Goal: Transaction & Acquisition: Purchase product/service

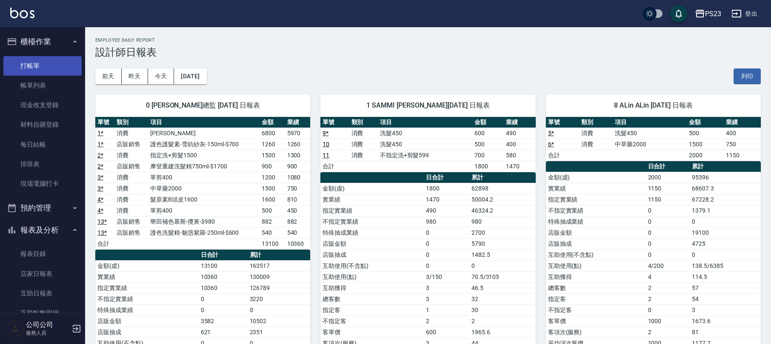
drag, startPoint x: 40, startPoint y: 69, endPoint x: 44, endPoint y: 70, distance: 4.9
click at [41, 69] on link "打帳單" at bounding box center [42, 66] width 78 height 20
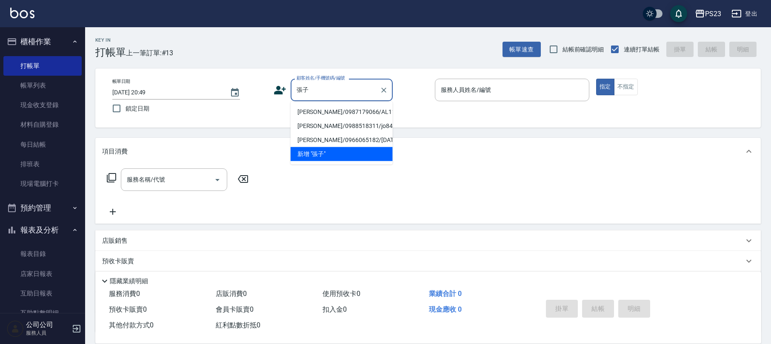
click at [342, 112] on li "[PERSON_NAME]/0987179066/AL1110630" at bounding box center [342, 112] width 102 height 14
type input "[PERSON_NAME]/0987179066/AL1110630"
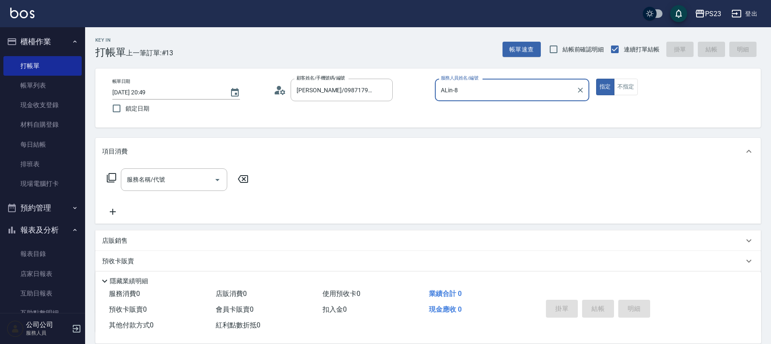
type input "ALin-8"
click at [195, 174] on input "服務名稱/代號" at bounding box center [168, 179] width 86 height 15
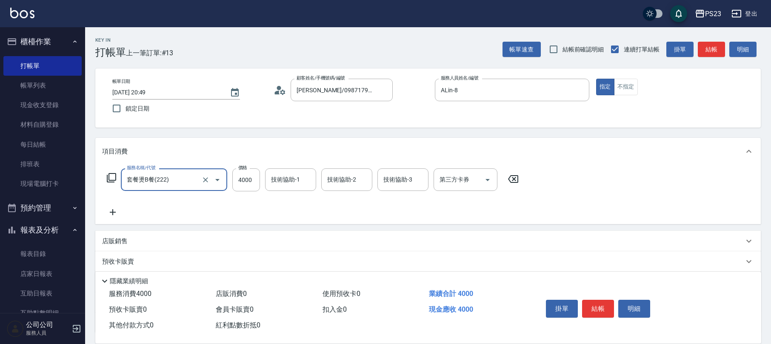
type input "套餐燙B餐(222)"
type input "3400"
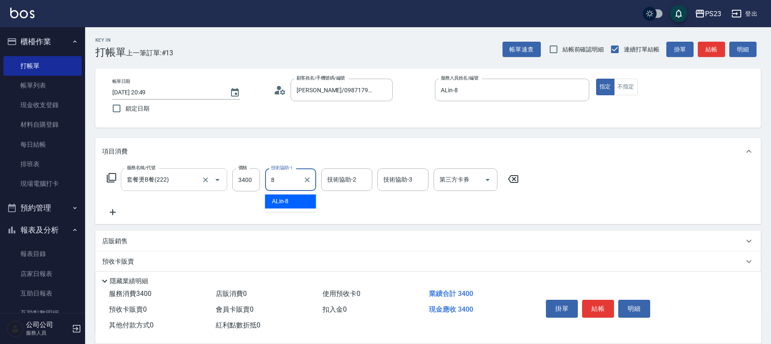
type input "ALin-8"
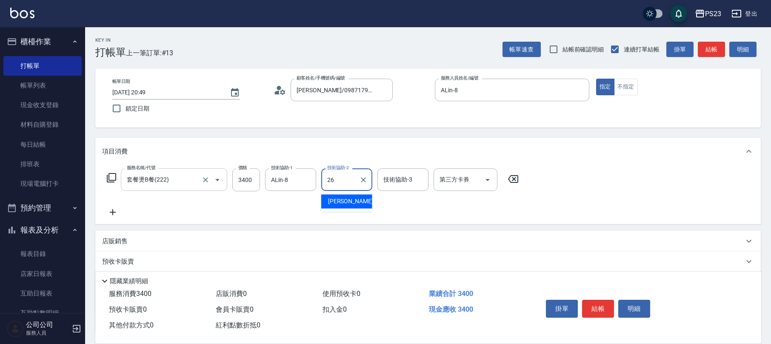
type input "青惠-26"
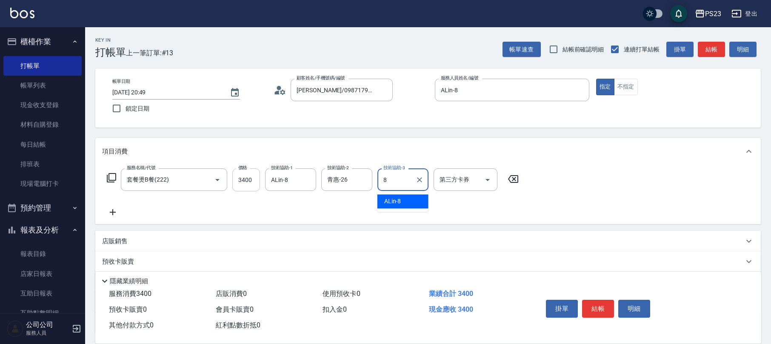
type input "ALin-8"
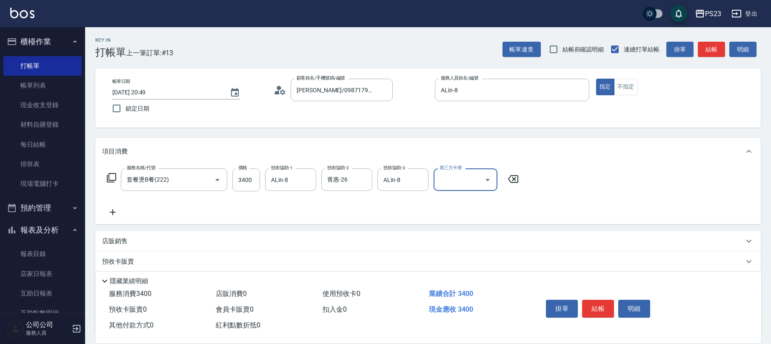
scroll to position [69, 0]
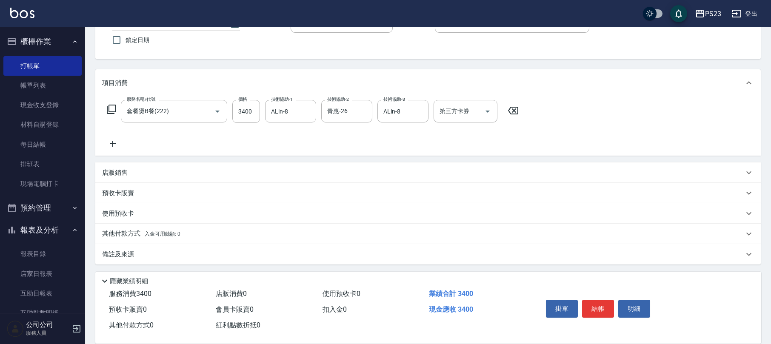
drag, startPoint x: 135, startPoint y: 256, endPoint x: 162, endPoint y: 251, distance: 27.4
click at [135, 257] on div "備註及來源" at bounding box center [423, 254] width 642 height 9
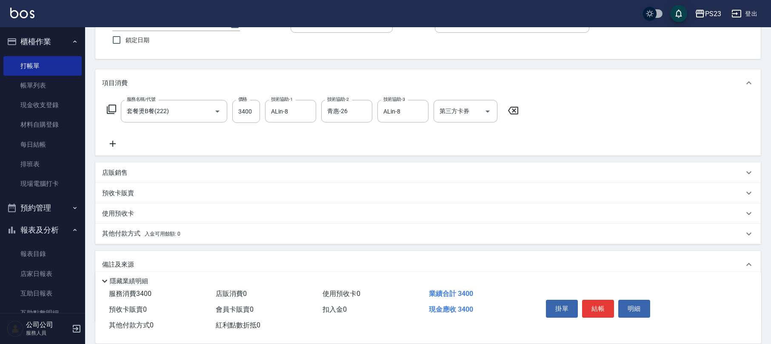
scroll to position [125, 0]
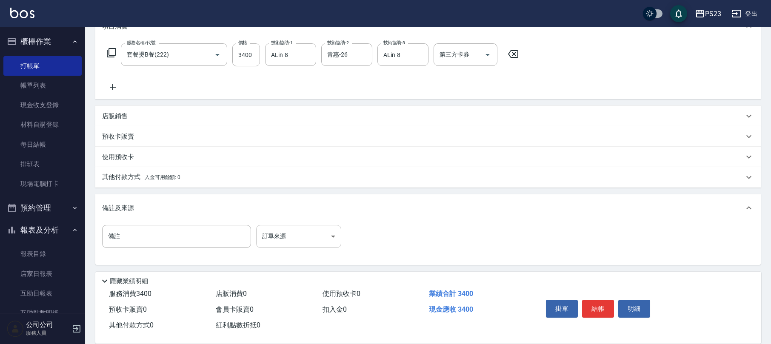
click at [322, 243] on body "PS23 登出 櫃檯作業 打帳單 帳單列表 現金收支登錄 材料自購登錄 每日結帳 排班表 現場電腦打卡 預約管理 預約管理 單日預約紀錄 單週預約紀錄 報表及…" at bounding box center [385, 110] width 771 height 470
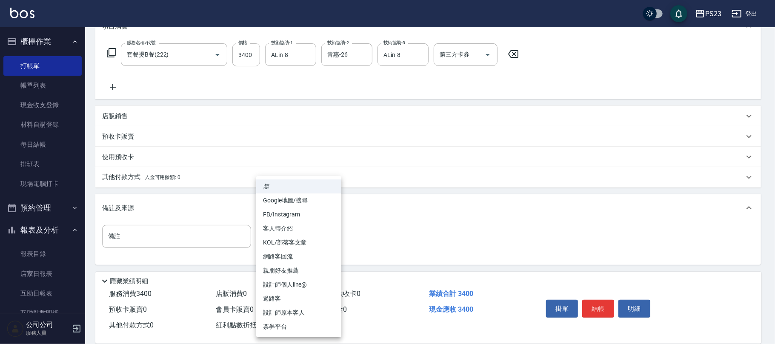
click at [289, 312] on li "設計師原本客人" at bounding box center [298, 313] width 85 height 14
type input "設計師原本客人"
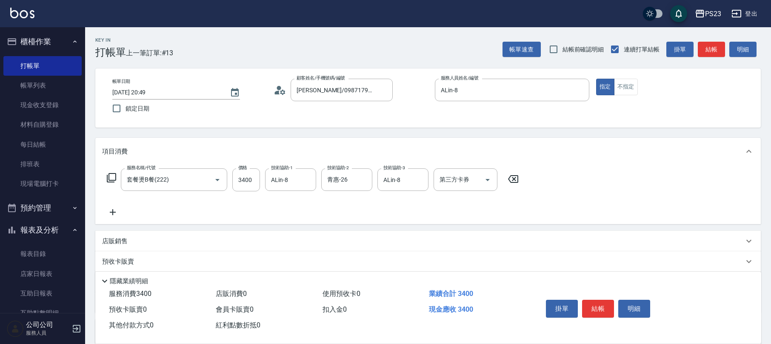
scroll to position [126, 0]
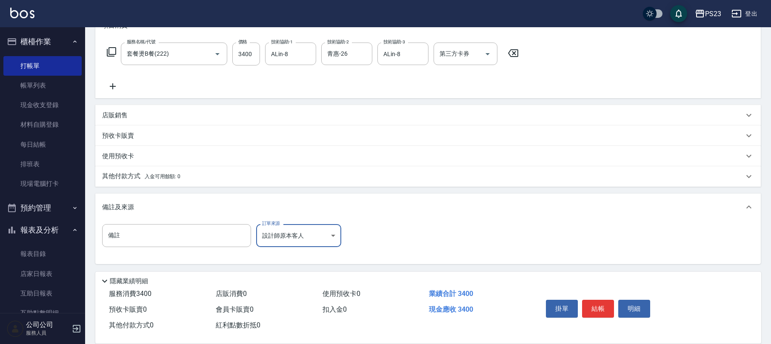
click at [134, 178] on p "其他付款方式 入金可用餘額: 0" at bounding box center [141, 176] width 78 height 9
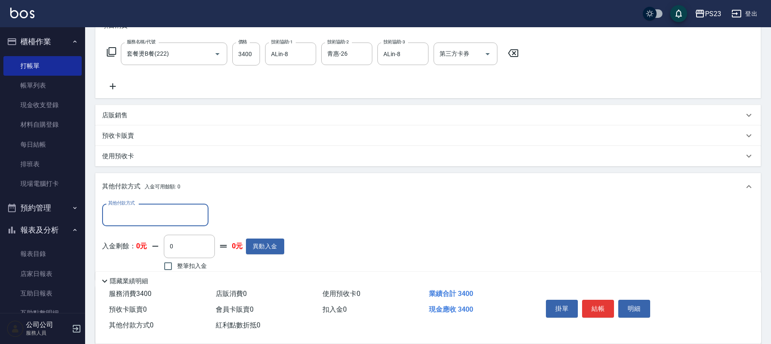
scroll to position [0, 0]
click at [126, 211] on input "其他付款方式" at bounding box center [155, 215] width 99 height 15
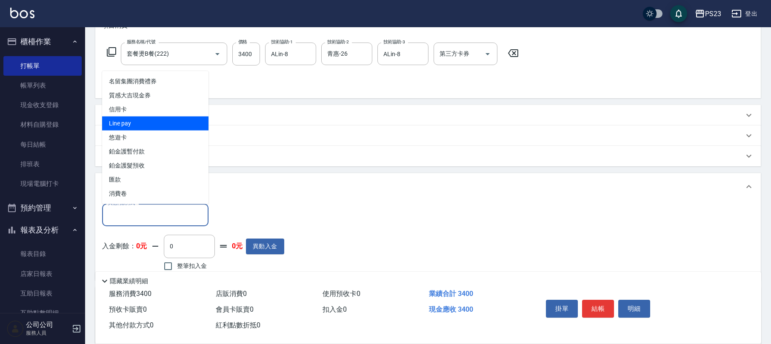
click at [142, 125] on span "Line pay" at bounding box center [155, 124] width 106 height 14
type input "Line pay"
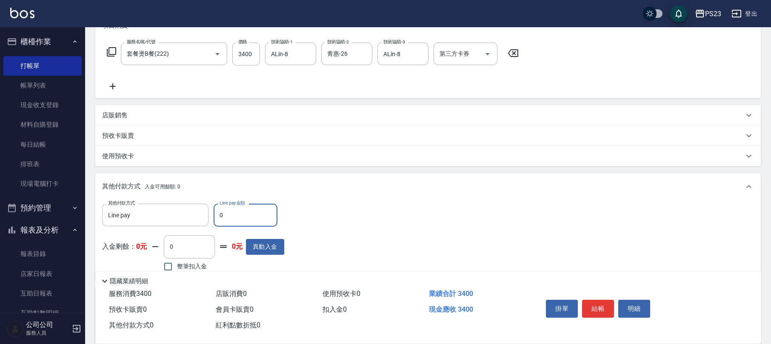
click at [212, 212] on div "其他付款方式 Line pay 其他付款方式 Line pay金額 0 Line pay金額" at bounding box center [193, 215] width 182 height 23
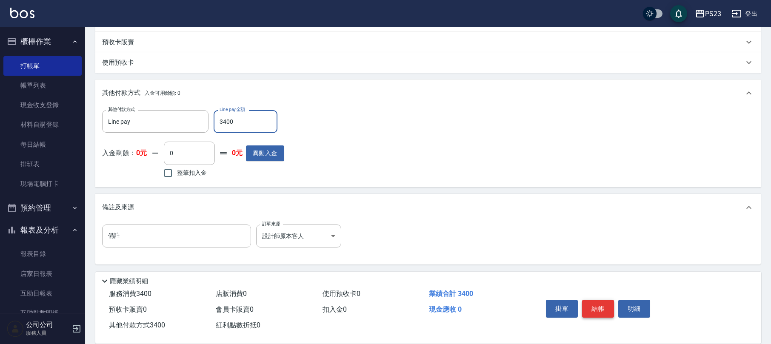
type input "3400"
drag, startPoint x: 592, startPoint y: 305, endPoint x: 566, endPoint y: 301, distance: 26.7
click at [592, 305] on button "結帳" at bounding box center [598, 309] width 32 height 18
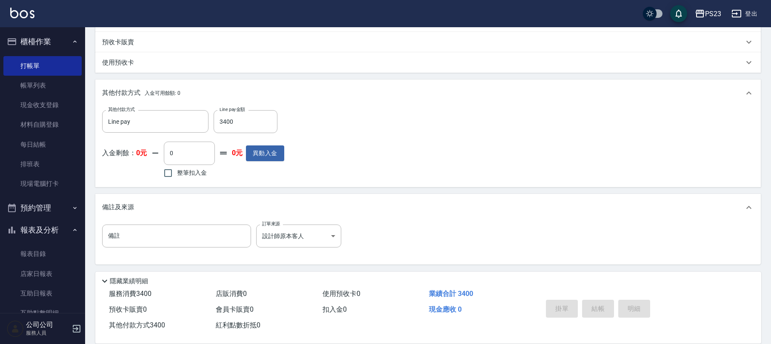
type input "[DATE] 20:50"
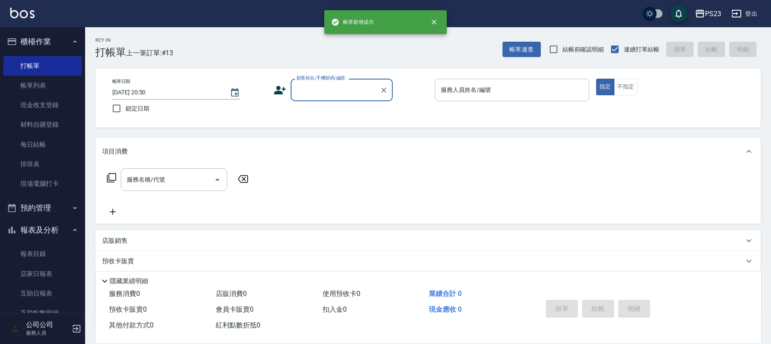
scroll to position [0, 0]
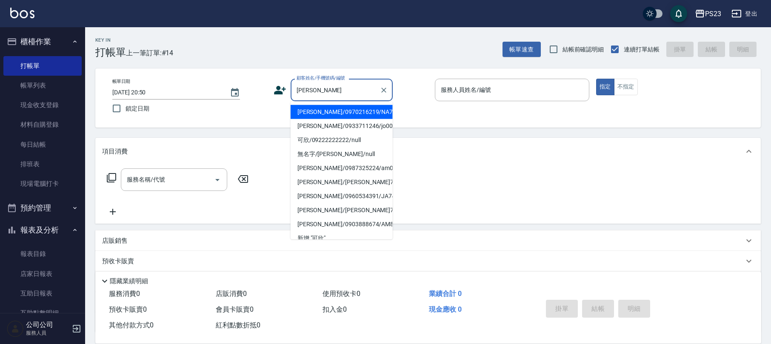
click at [325, 108] on li "[PERSON_NAME]/0970216219/NA710403" at bounding box center [342, 112] width 102 height 14
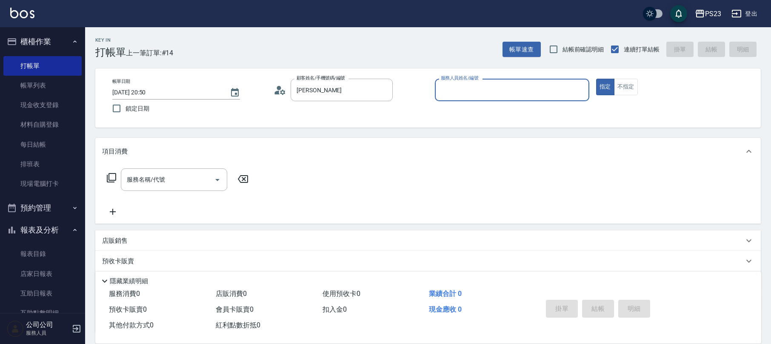
type input "[PERSON_NAME]/0970216219/NA710403"
type input "Nanako-59"
click at [186, 174] on input "服務名稱/代號" at bounding box center [168, 179] width 86 height 15
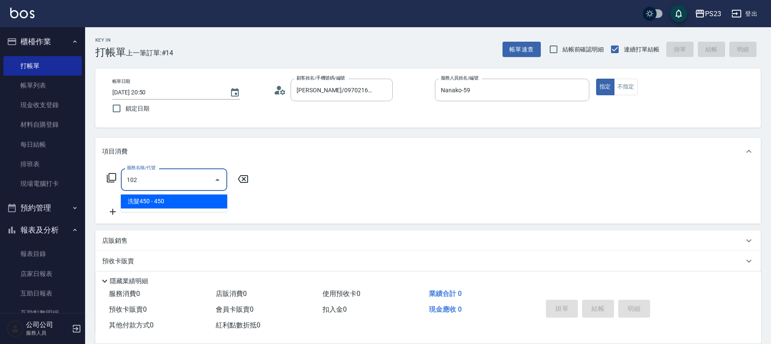
type input "洗髮450(102)"
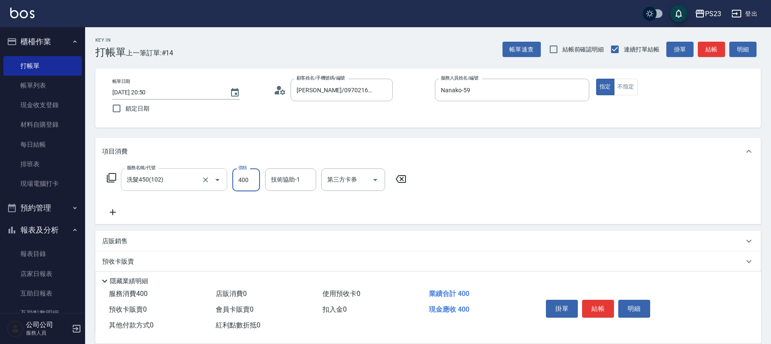
type input "400"
type input "Nanako-59"
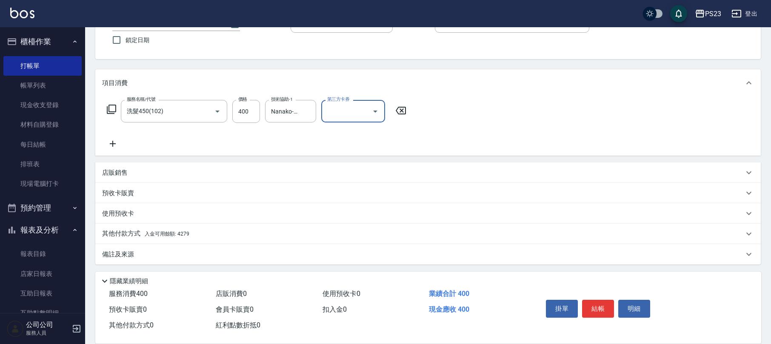
drag, startPoint x: 152, startPoint y: 255, endPoint x: 157, endPoint y: 254, distance: 5.7
click at [155, 254] on div "備註及來源" at bounding box center [423, 254] width 642 height 9
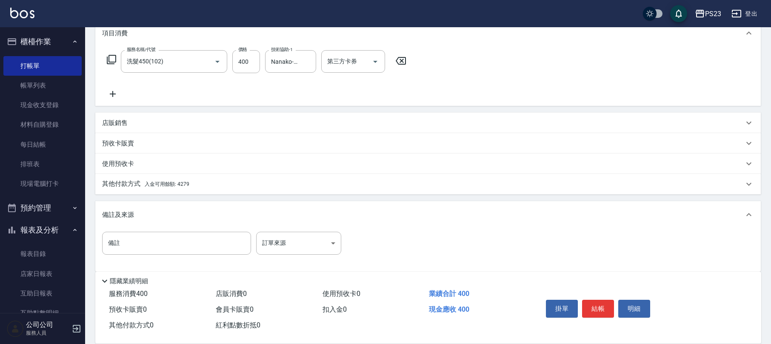
scroll to position [124, 0]
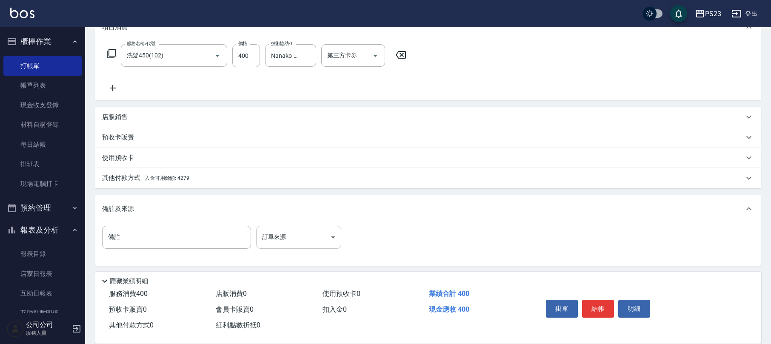
click at [317, 235] on body "PS23 登出 櫃檯作業 打帳單 帳單列表 現金收支登錄 材料自購登錄 每日結帳 排班表 現場電腦打卡 預約管理 預約管理 單日預約紀錄 單週預約紀錄 報表及…" at bounding box center [385, 111] width 771 height 470
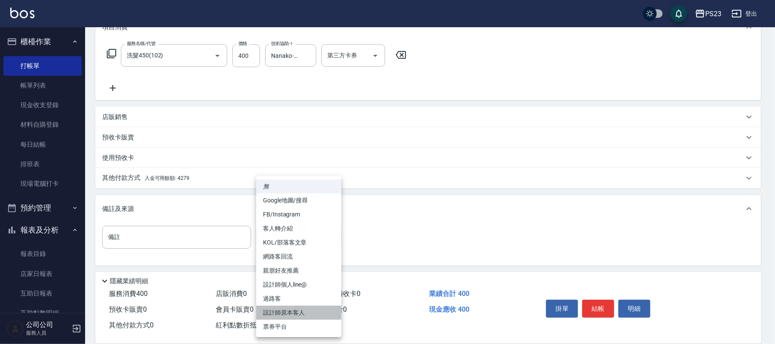
click at [285, 308] on li "設計師原本客人" at bounding box center [298, 313] width 85 height 14
type input "設計師原本客人"
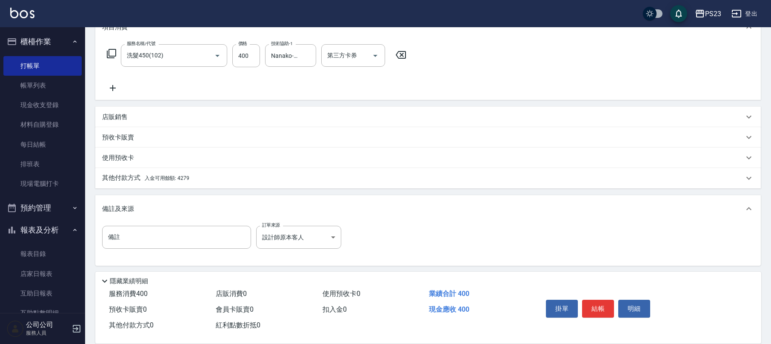
click at [185, 174] on p "其他付款方式 入金可用餘額: 4279" at bounding box center [145, 178] width 87 height 9
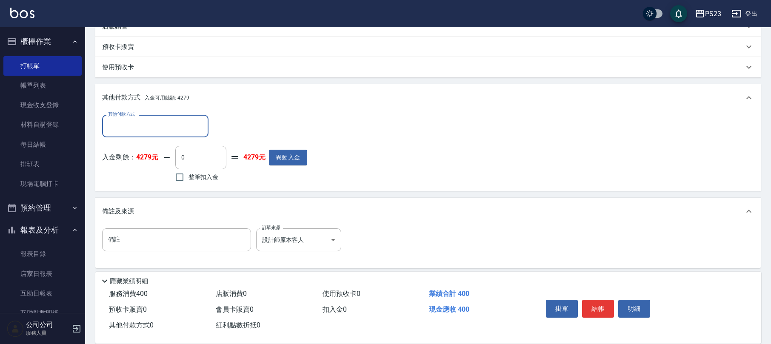
scroll to position [0, 0]
click at [198, 176] on span "整筆扣入金" at bounding box center [204, 177] width 30 height 9
click at [189, 176] on input "整筆扣入金" at bounding box center [180, 178] width 18 height 18
checkbox input "true"
type input "400"
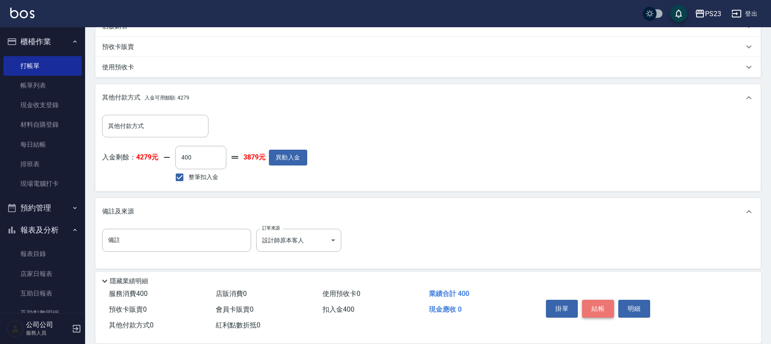
click at [595, 304] on button "結帳" at bounding box center [598, 309] width 32 height 18
type input "[DATE] 20:51"
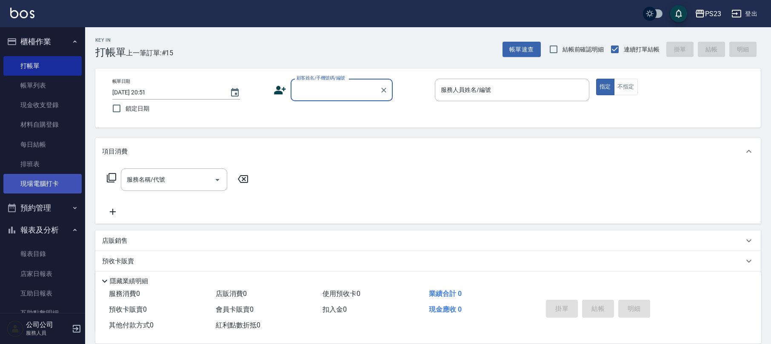
click at [59, 189] on link "現場電腦打卡" at bounding box center [42, 184] width 78 height 20
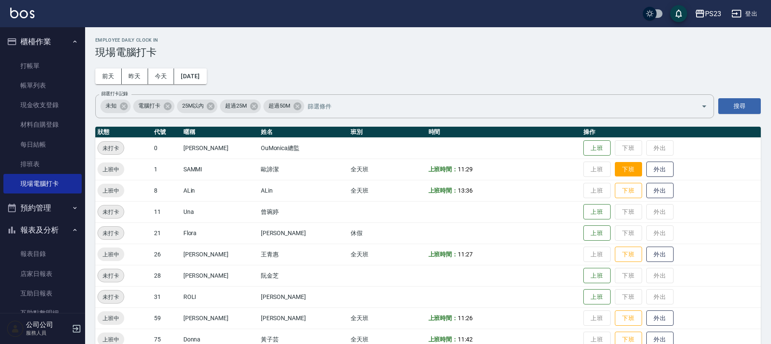
click at [620, 164] on button "下班" at bounding box center [628, 169] width 27 height 15
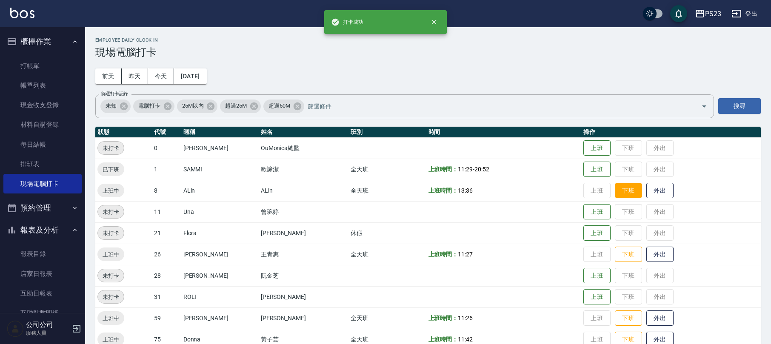
click at [620, 189] on button "下班" at bounding box center [628, 190] width 27 height 15
click at [618, 254] on button "下班" at bounding box center [628, 254] width 27 height 15
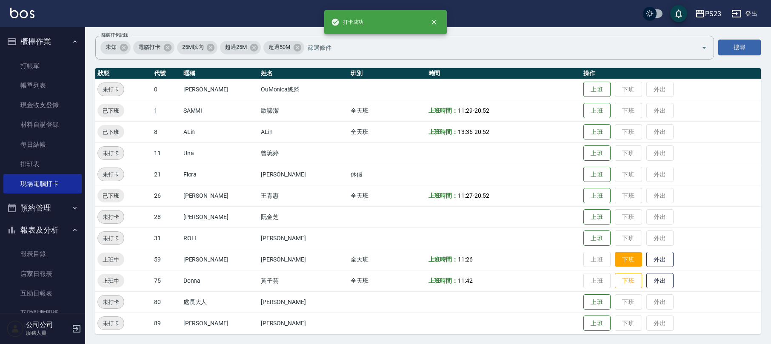
click at [622, 256] on button "下班" at bounding box center [628, 259] width 27 height 15
click at [619, 286] on button "下班" at bounding box center [628, 281] width 27 height 15
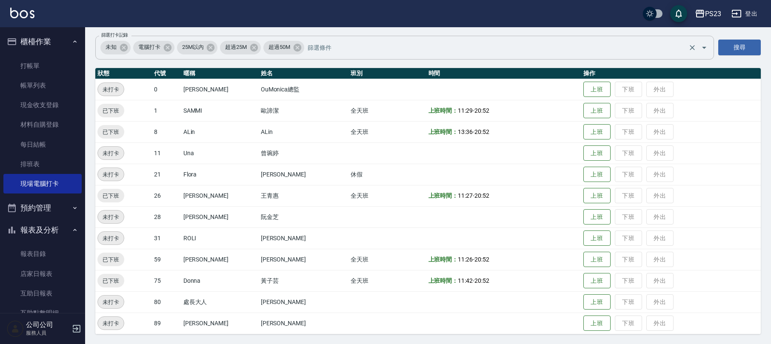
scroll to position [2, 0]
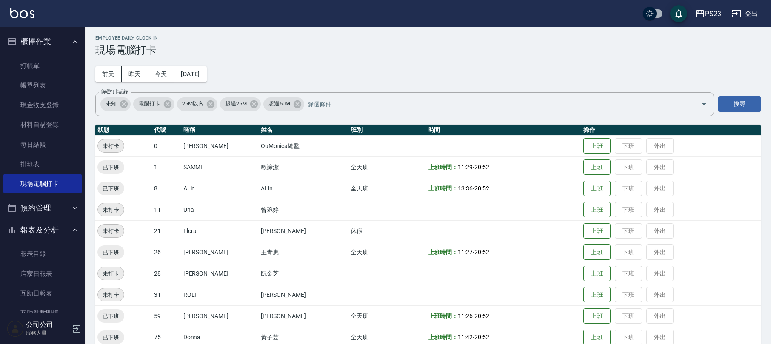
drag, startPoint x: 12, startPoint y: 55, endPoint x: 17, endPoint y: 54, distance: 5.4
click at [12, 55] on ul "打帳單 帳單列表 現金收支登錄 材料自購登錄 每日結帳 排班表 現場電腦打卡" at bounding box center [42, 125] width 78 height 145
click at [54, 70] on link "打帳單" at bounding box center [42, 66] width 78 height 20
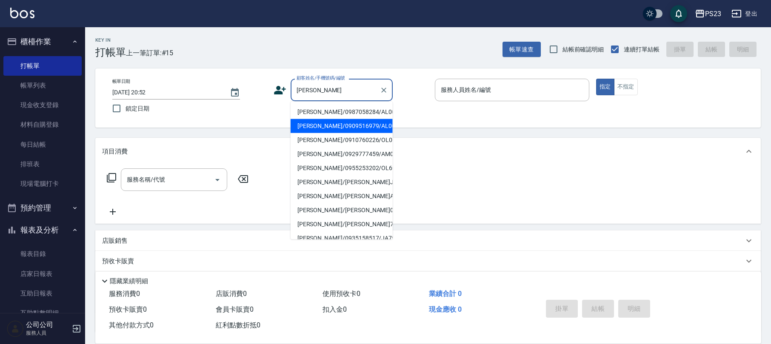
drag, startPoint x: 327, startPoint y: 132, endPoint x: 341, endPoint y: 128, distance: 14.9
click at [327, 132] on li "[PERSON_NAME]/0909516979/AL000705" at bounding box center [342, 126] width 102 height 14
type input "[PERSON_NAME]/0909516979/AL000705"
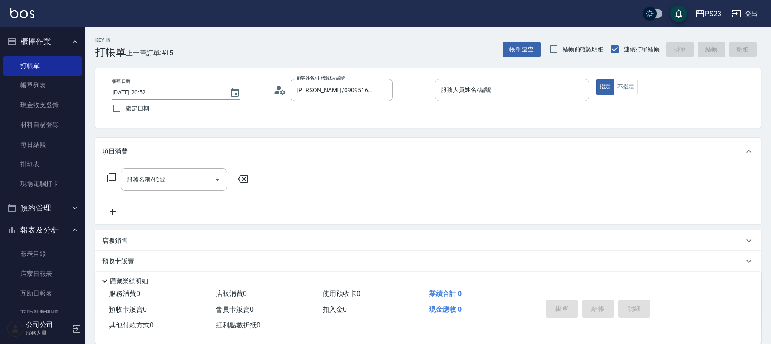
click at [279, 89] on circle at bounding box center [279, 88] width 4 height 4
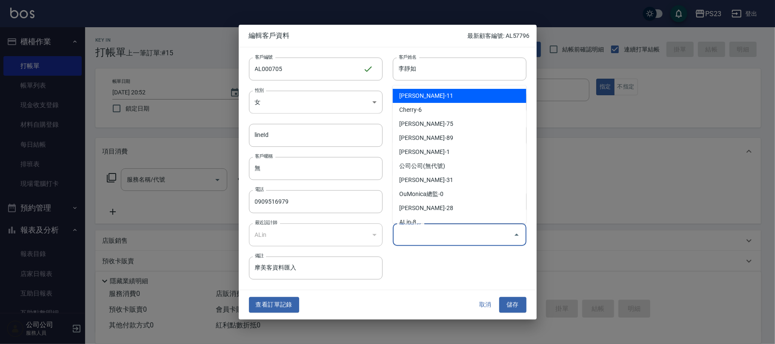
click at [420, 237] on input "偏好設計師" at bounding box center [453, 234] width 113 height 15
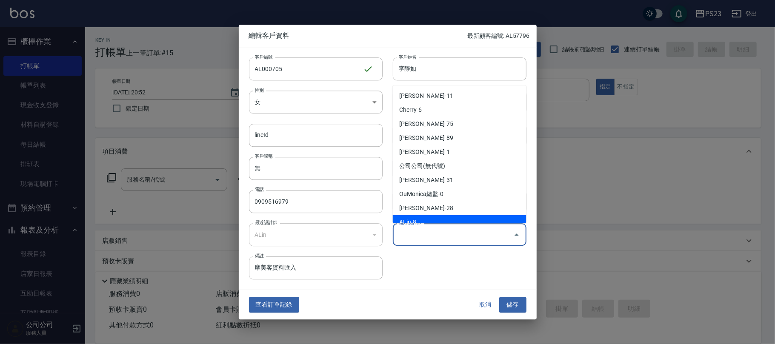
click at [427, 217] on li "ALin-8" at bounding box center [460, 222] width 134 height 14
type input "ALin"
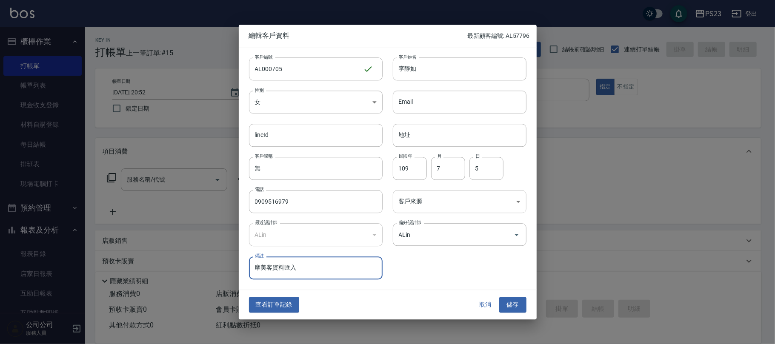
click at [426, 197] on body "PS23 登出 櫃檯作業 打帳單 帳單列表 現金收支登錄 材料自購登錄 每日結帳 排班表 現場電腦打卡 預約管理 預約管理 單日預約紀錄 單週預約紀錄 報表及…" at bounding box center [387, 206] width 775 height 413
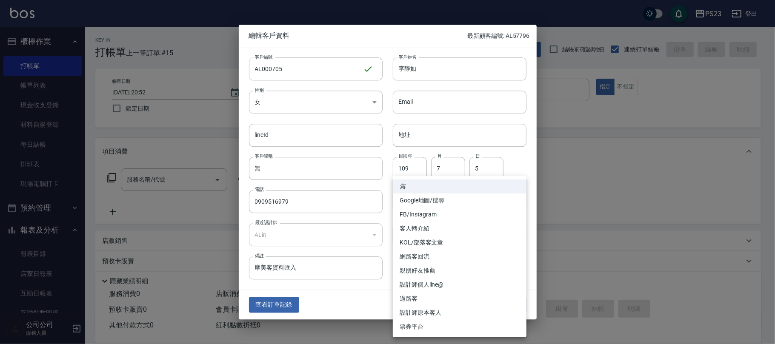
click at [426, 310] on li "設計師原本客人" at bounding box center [460, 313] width 134 height 14
type input "設計師原本客人"
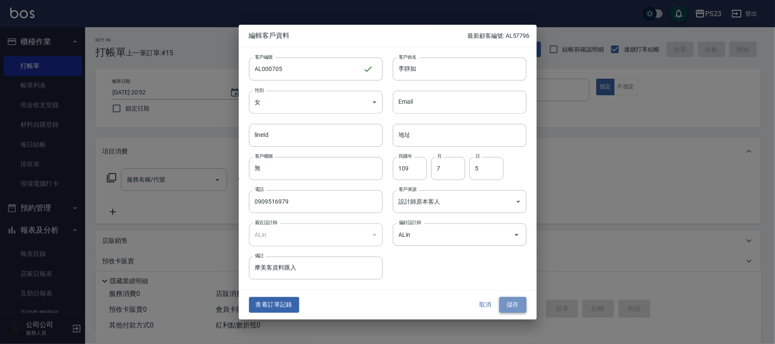
click at [518, 300] on button "儲存" at bounding box center [512, 305] width 27 height 16
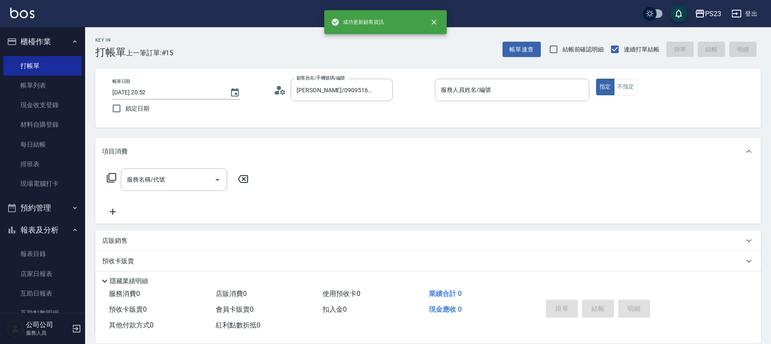
click at [457, 89] on input "服務人員姓名/編號" at bounding box center [512, 90] width 147 height 15
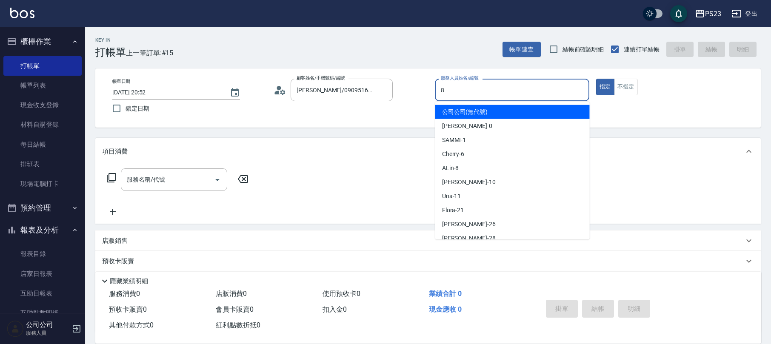
type input "ALin-8"
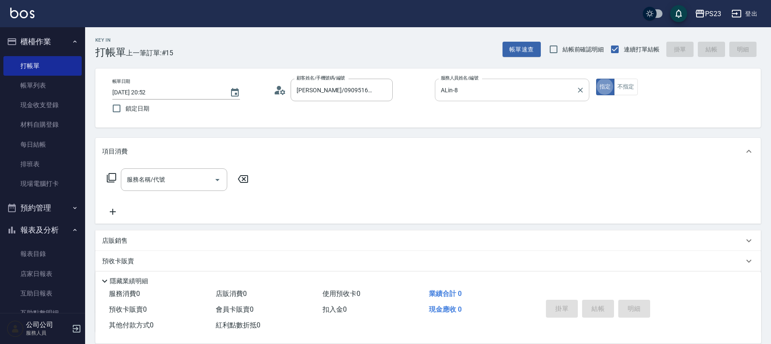
type button "true"
click at [141, 182] on div "服務名稱/代號 服務名稱/代號" at bounding box center [174, 180] width 106 height 23
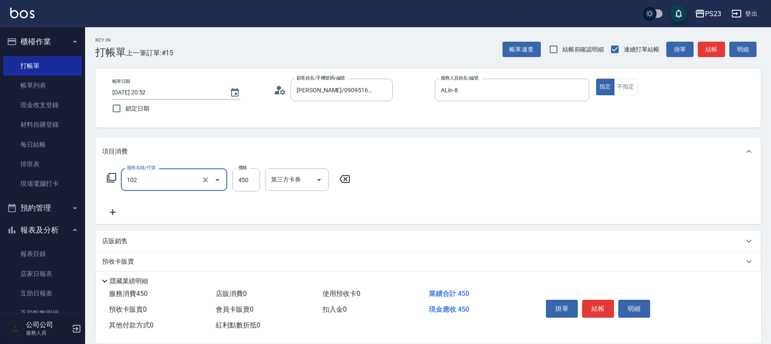
type input "洗髮450(102)"
type input "800"
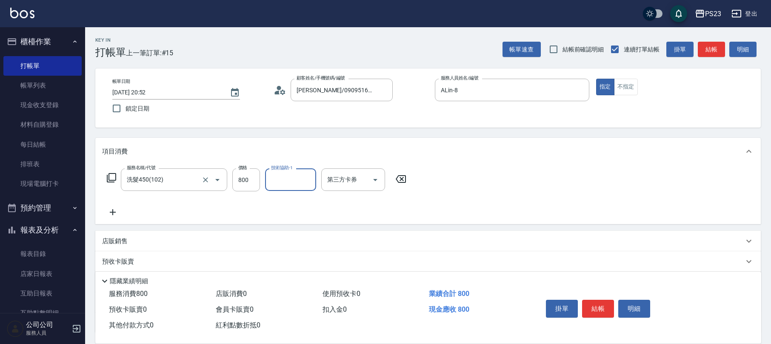
type input "8"
type input "青惠-26"
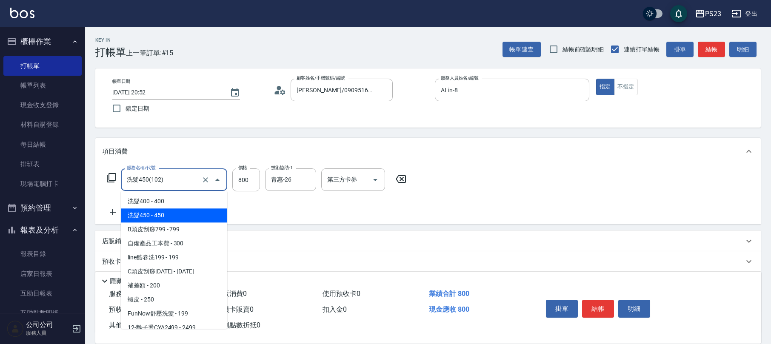
click at [175, 181] on input "洗髮450(102)" at bounding box center [162, 179] width 75 height 15
click at [260, 181] on div "服務名稱/代號 洗髮450(102) 服務名稱/代號 價格 800 價格 技術協助-1 青惠-26 技術協助-1 第三方卡券 第三方卡券" at bounding box center [256, 180] width 309 height 23
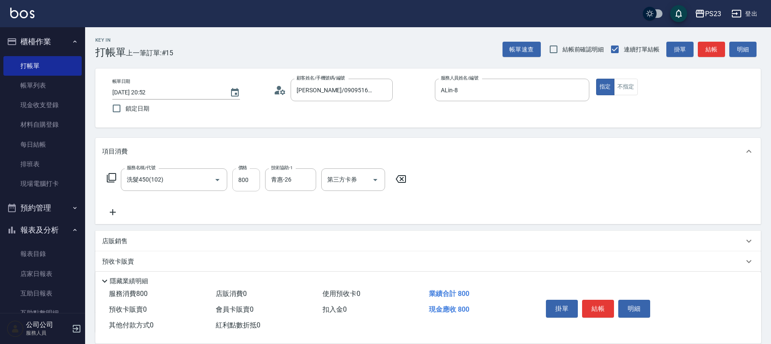
click at [250, 183] on input "800" at bounding box center [246, 180] width 28 height 23
type input "500"
click at [114, 216] on icon at bounding box center [112, 212] width 21 height 10
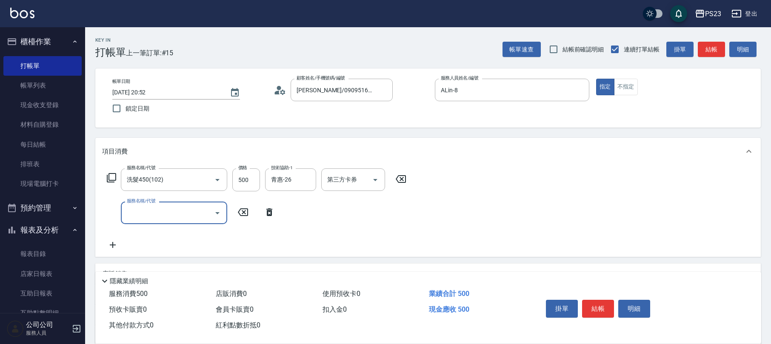
click at [149, 217] on input "服務名稱/代號" at bounding box center [168, 213] width 86 height 15
type input "自備產品工本費(105)"
click at [283, 213] on input "技術協助-1" at bounding box center [290, 213] width 43 height 15
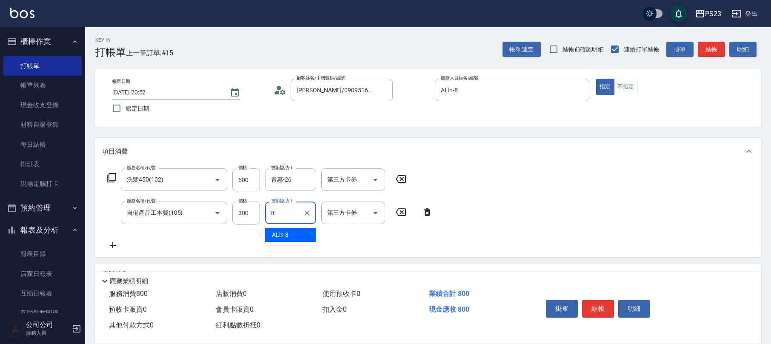
type input "ALin-8"
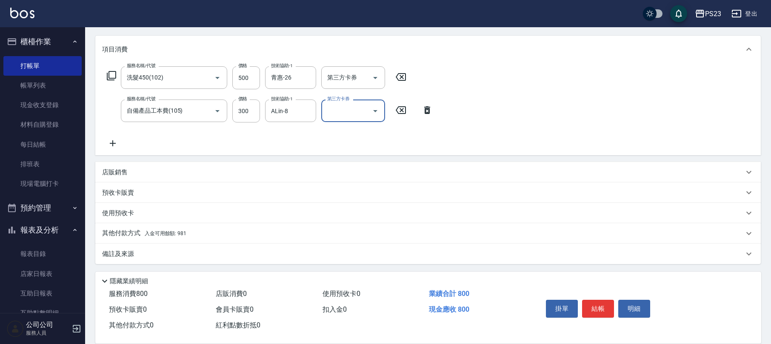
click at [151, 172] on div "店販銷售" at bounding box center [423, 172] width 642 height 9
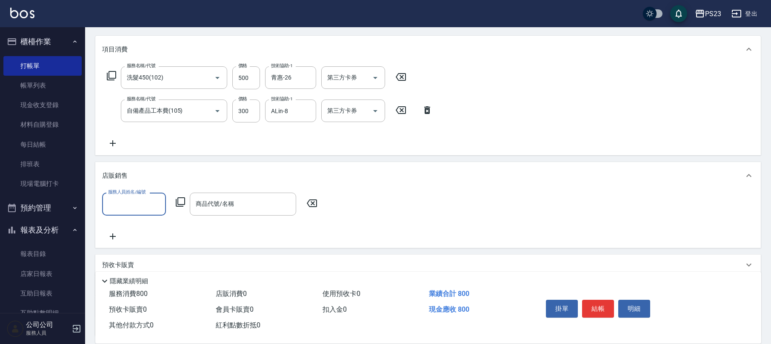
scroll to position [0, 0]
type input "ALin-8"
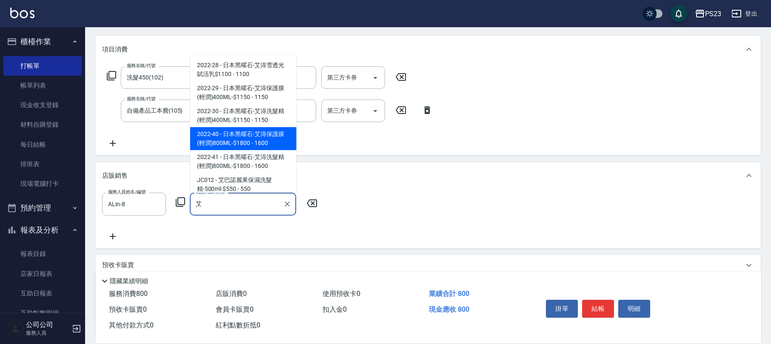
type input "日本黑曜石-艾淂保護膜(輕潤)800ML-$1800"
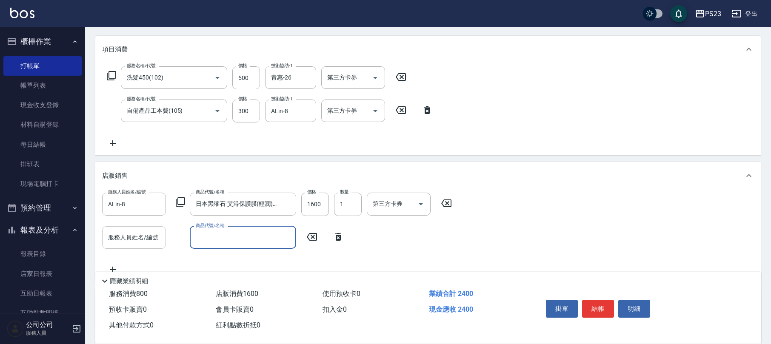
click at [138, 237] on div "服務人員姓名/編號 服務人員姓名/編號" at bounding box center [134, 237] width 64 height 23
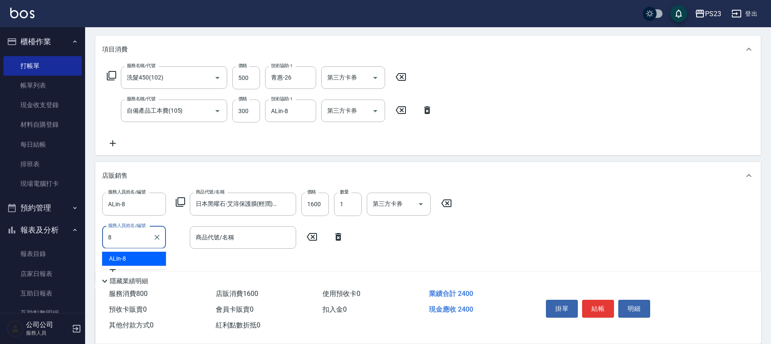
type input "ALin-8"
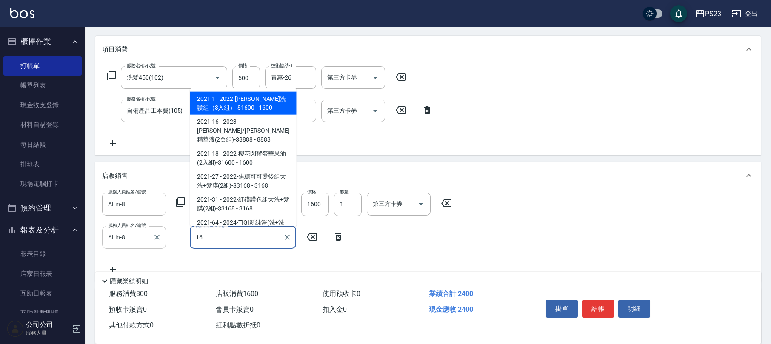
type input "1"
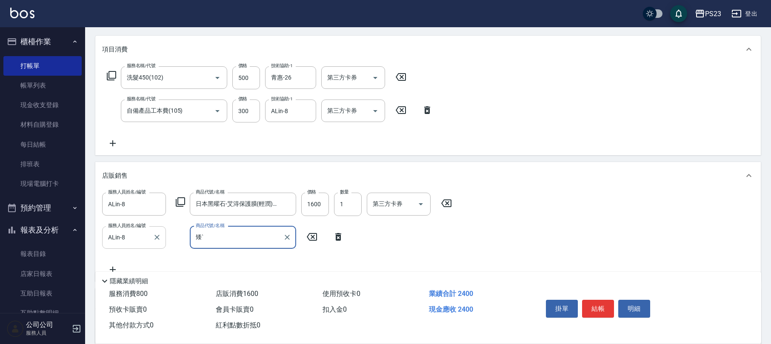
type input "矮"
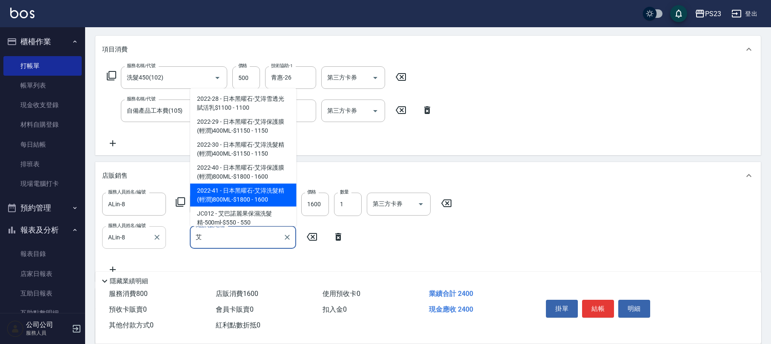
type input "日本黑曜石-艾淂洗髮精(輕潤)800ML-$1800"
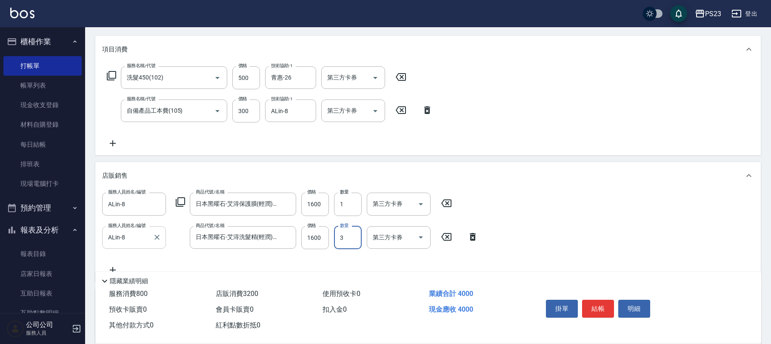
type input "3"
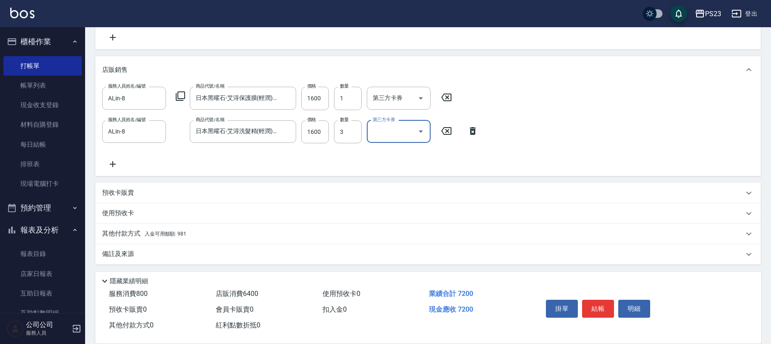
click at [132, 257] on p "備註及來源" at bounding box center [118, 254] width 32 height 9
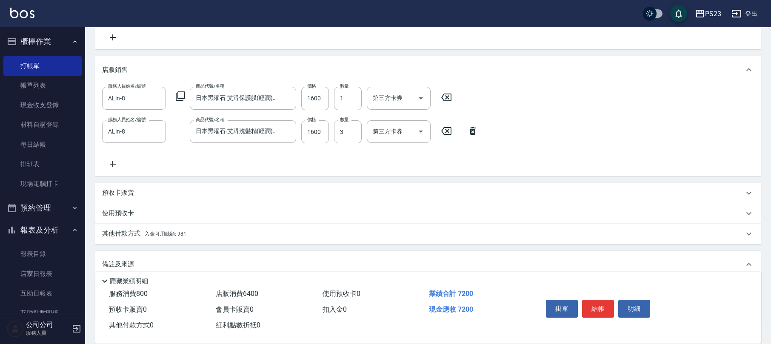
scroll to position [264, 0]
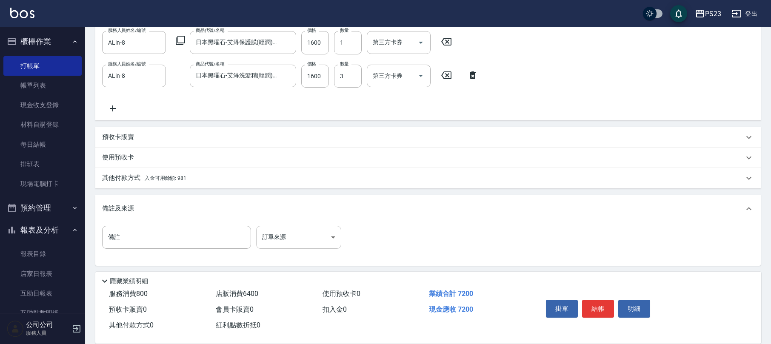
click at [265, 239] on body "PS23 登出 櫃檯作業 打帳單 帳單列表 現金收支登錄 材料自購登錄 每日結帳 排班表 現場電腦打卡 預約管理 預約管理 單日預約紀錄 單週預約紀錄 報表及…" at bounding box center [385, 41] width 771 height 610
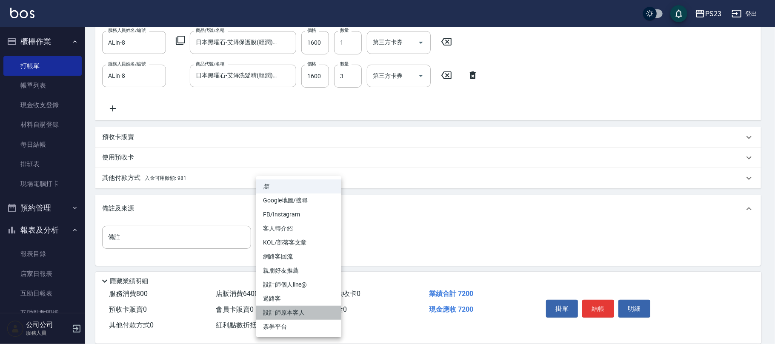
click at [295, 310] on li "設計師原本客人" at bounding box center [298, 313] width 85 height 14
type input "設計師原本客人"
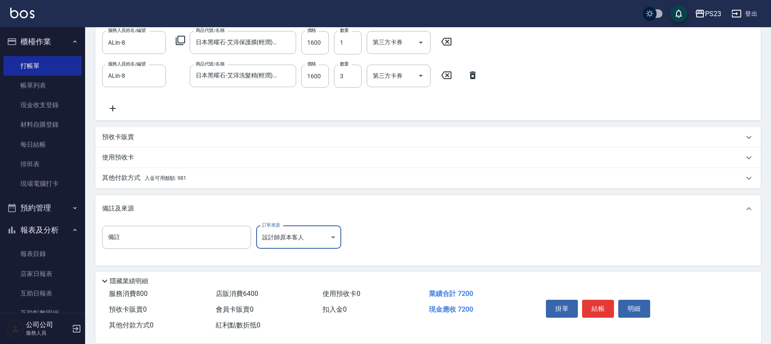
scroll to position [150, 0]
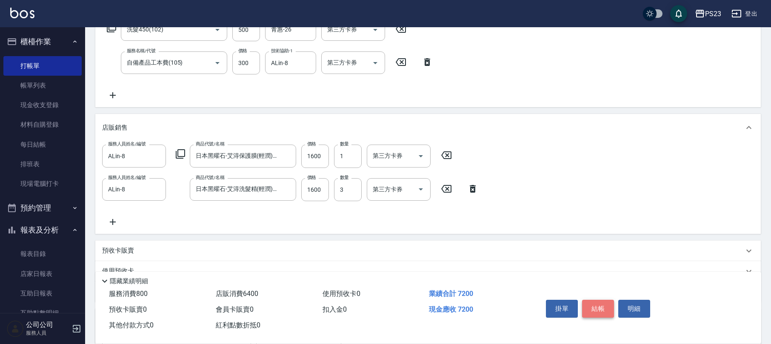
click at [600, 305] on button "結帳" at bounding box center [598, 309] width 32 height 18
type input "[DATE] 20:54"
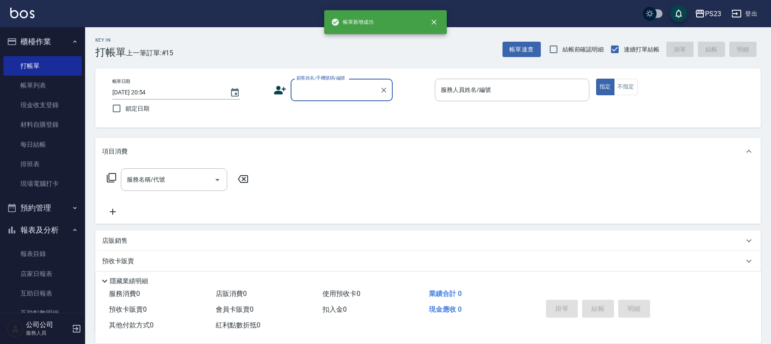
scroll to position [0, 0]
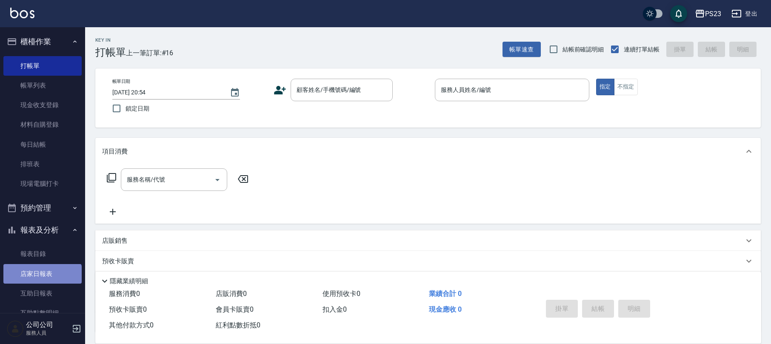
click at [42, 278] on link "店家日報表" at bounding box center [42, 274] width 78 height 20
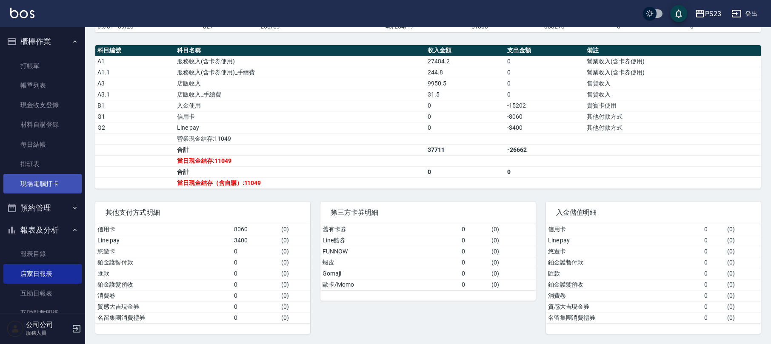
scroll to position [151, 0]
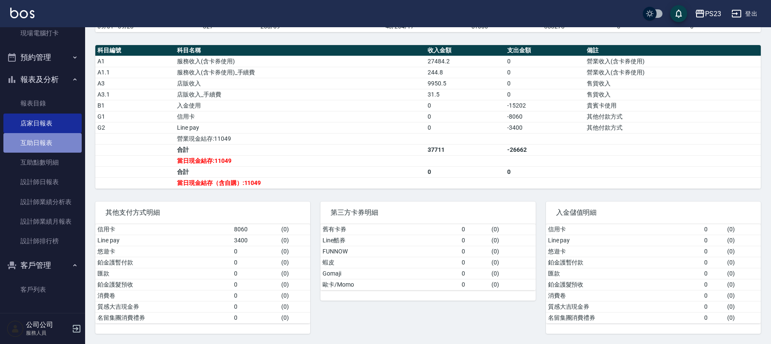
click at [53, 142] on link "互助日報表" at bounding box center [42, 143] width 78 height 20
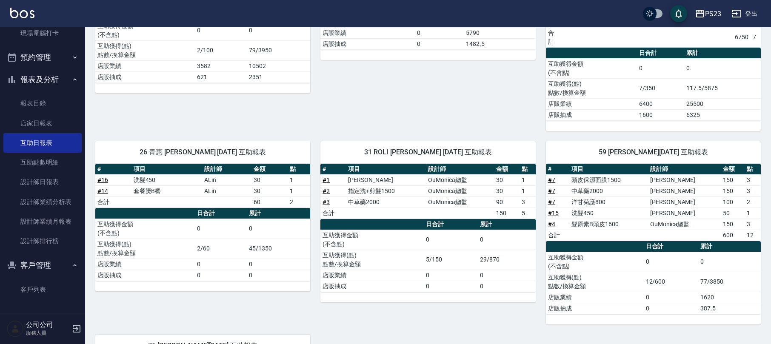
scroll to position [356, 0]
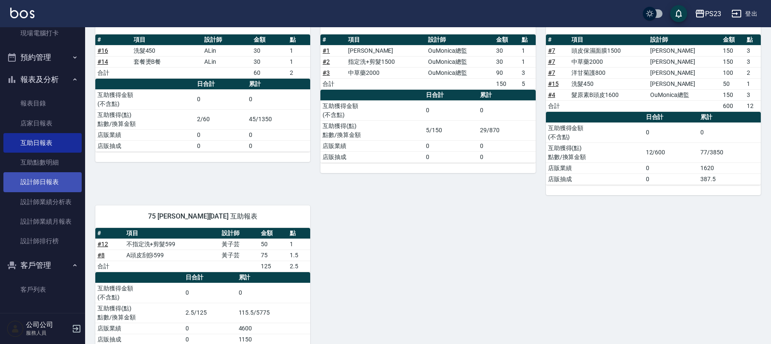
click at [39, 185] on link "設計師日報表" at bounding box center [42, 182] width 78 height 20
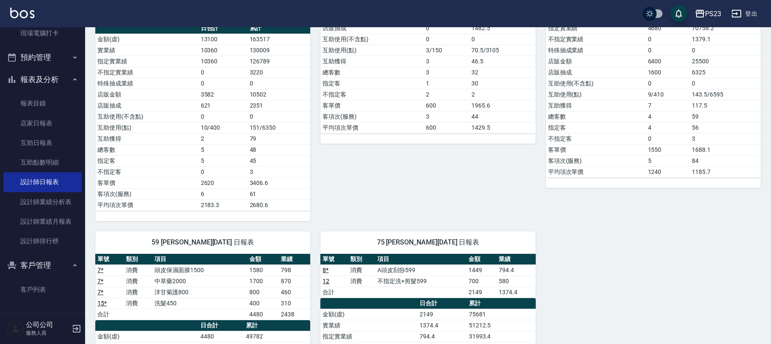
scroll to position [57, 0]
